Goal: Navigation & Orientation: Find specific page/section

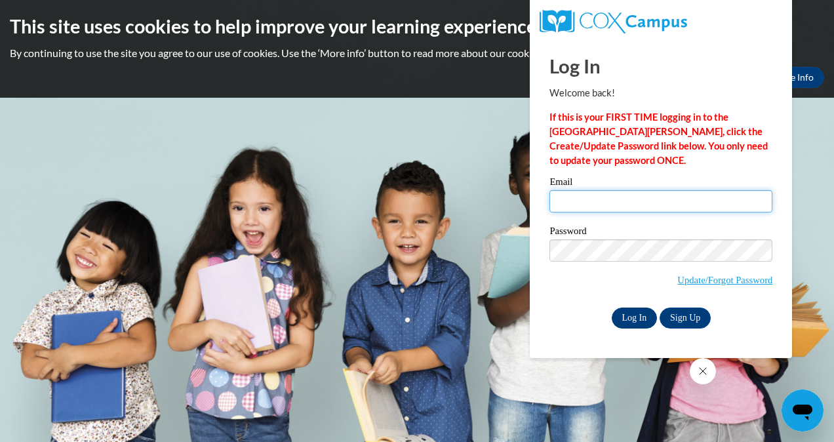
type input "[EMAIL_ADDRESS][DOMAIN_NAME]"
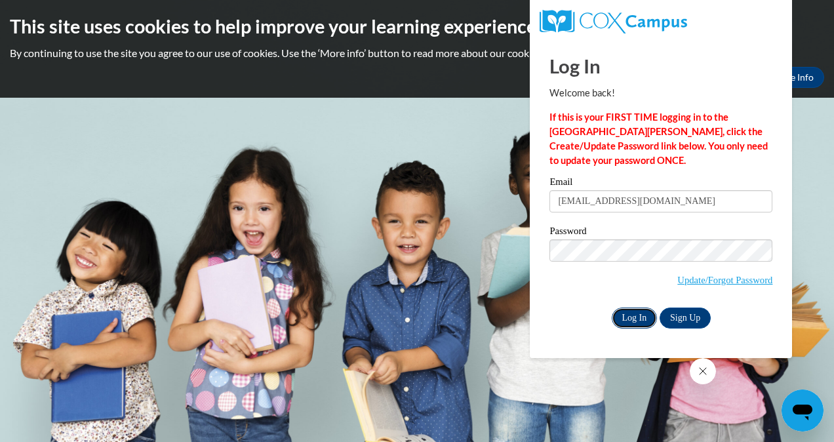
click at [642, 319] on input "Log In" at bounding box center [635, 317] width 46 height 21
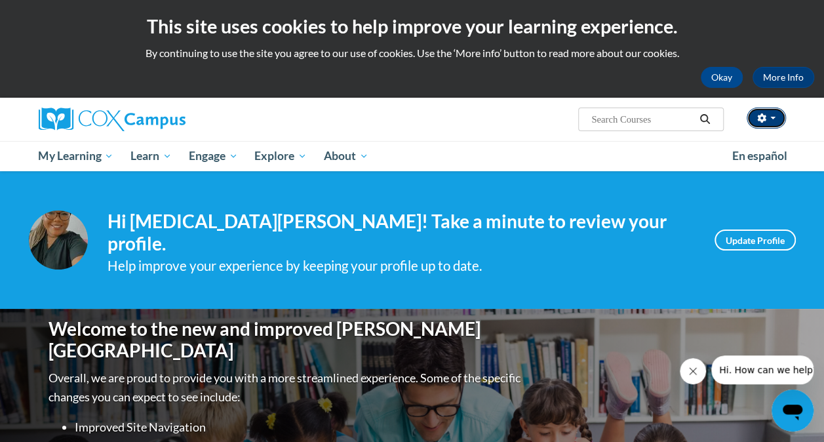
click at [776, 121] on button "button" at bounding box center [766, 118] width 39 height 21
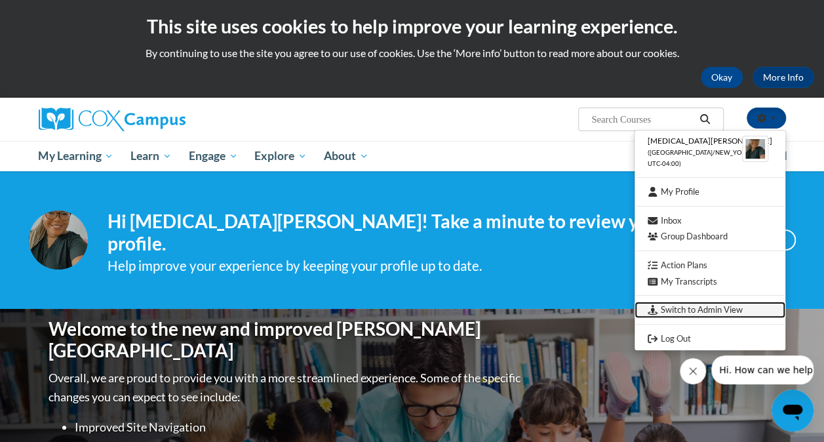
click at [688, 309] on link "Switch to Admin View" at bounding box center [710, 310] width 151 height 16
